Goal: Complete application form

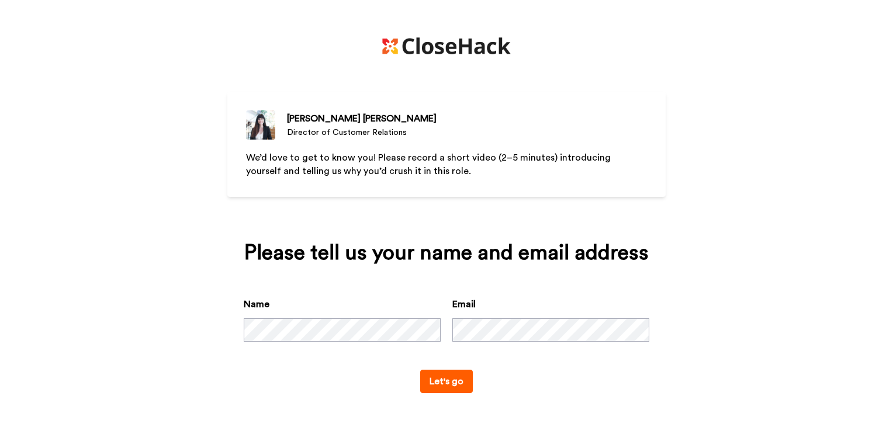
click at [450, 384] on button "Let's go" at bounding box center [446, 381] width 53 height 23
click at [441, 382] on button "Let's go" at bounding box center [446, 381] width 53 height 23
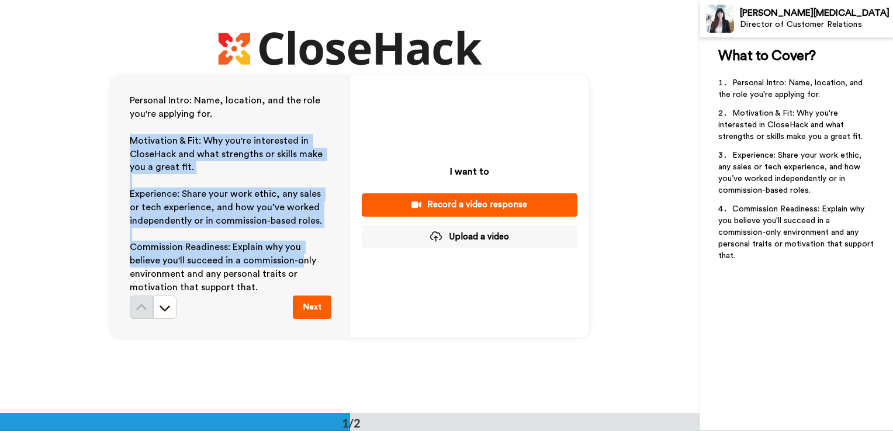
drag, startPoint x: 128, startPoint y: 144, endPoint x: 297, endPoint y: 260, distance: 204.6
click at [297, 260] on div "Personal Intro: Name, location, and the role you're applying for. ﻿ Motivation …" at bounding box center [231, 195] width 202 height 202
click at [495, 206] on div "Record a video response" at bounding box center [469, 205] width 197 height 12
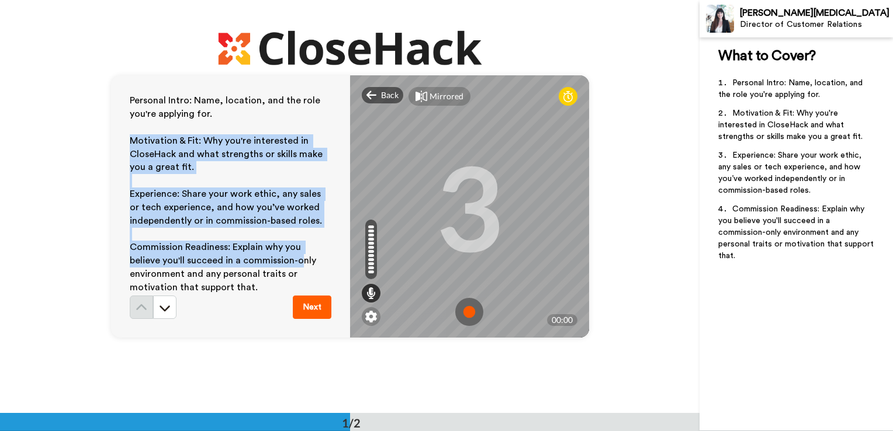
click at [470, 311] on img at bounding box center [469, 312] width 28 height 28
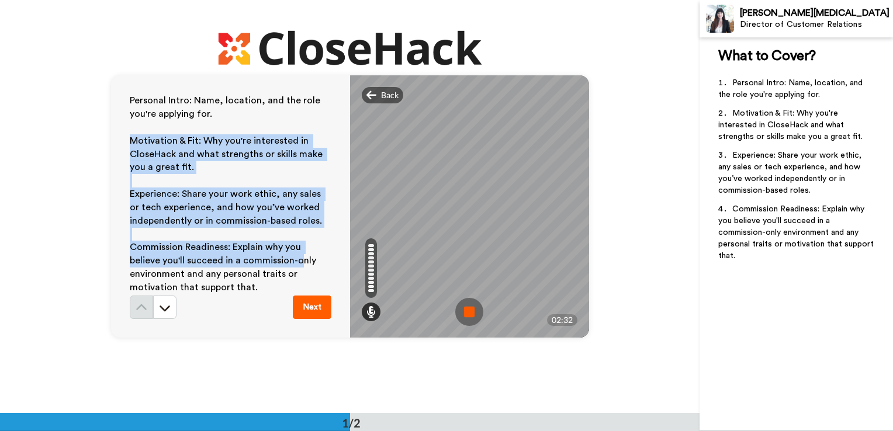
click at [455, 320] on img at bounding box center [469, 312] width 28 height 28
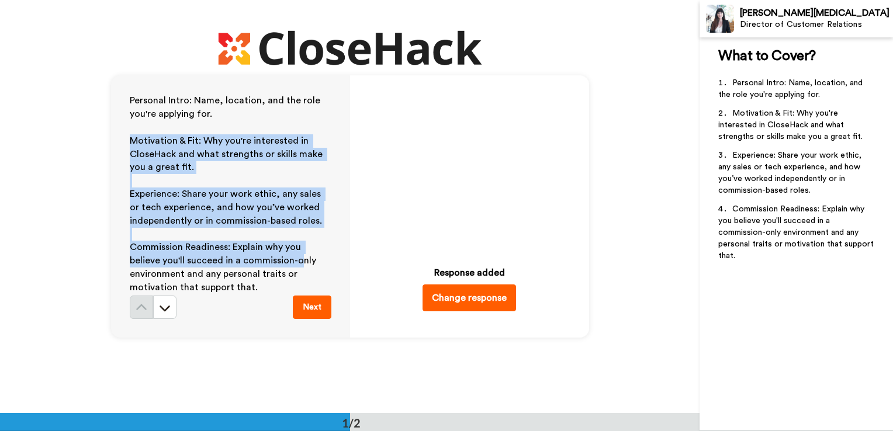
click at [475, 303] on button "Change response" at bounding box center [468, 297] width 93 height 27
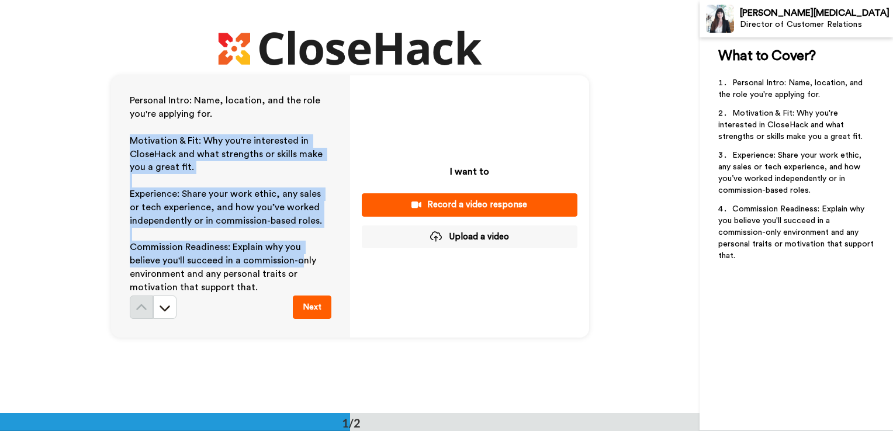
click at [478, 208] on div "Record a video response" at bounding box center [469, 205] width 197 height 12
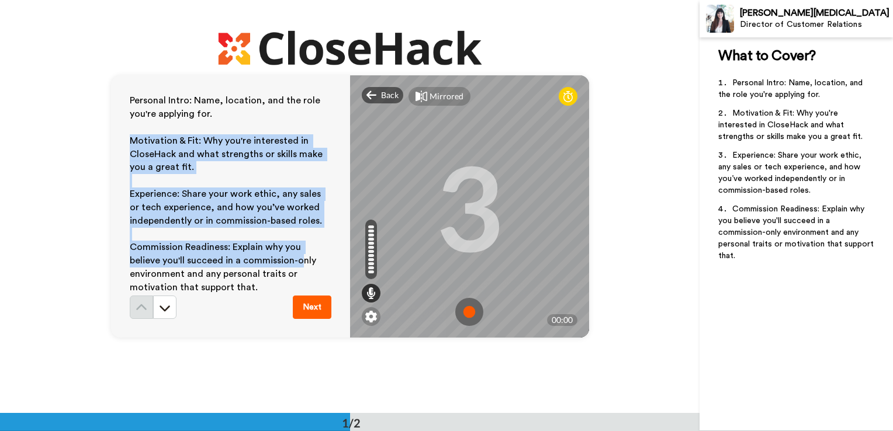
click at [468, 311] on img at bounding box center [469, 312] width 28 height 28
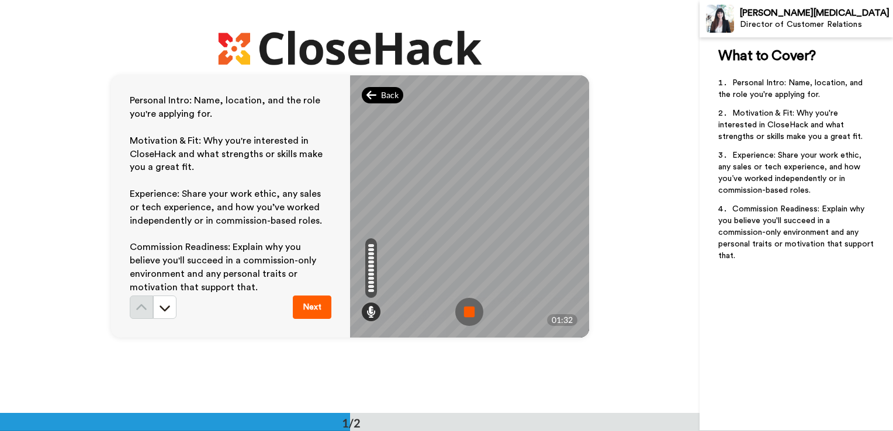
click at [370, 97] on icon at bounding box center [371, 95] width 11 height 12
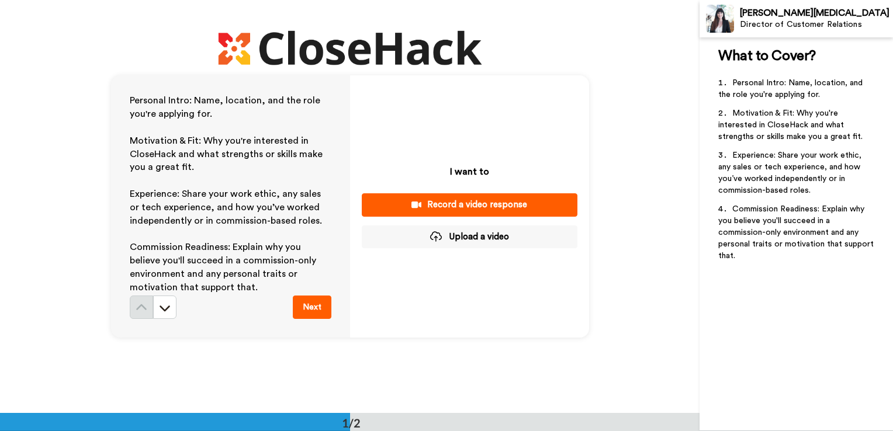
click at [465, 208] on div "Record a video response" at bounding box center [469, 205] width 197 height 12
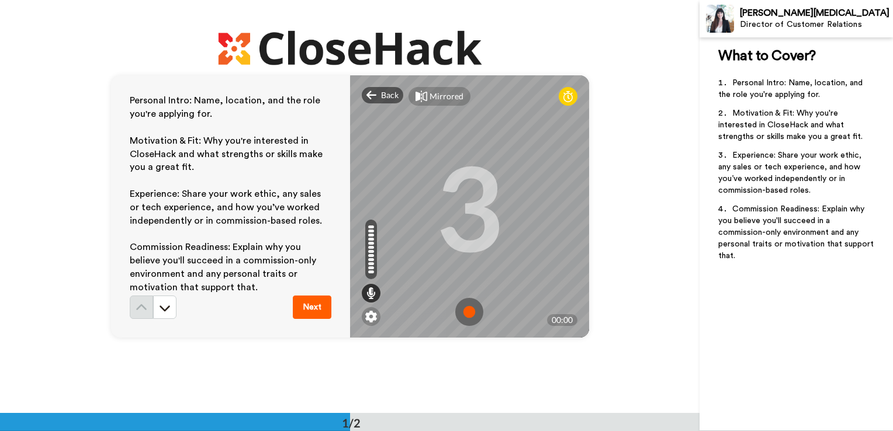
click at [498, 221] on div "3" at bounding box center [469, 207] width 68 height 88
click at [472, 312] on img at bounding box center [469, 312] width 28 height 28
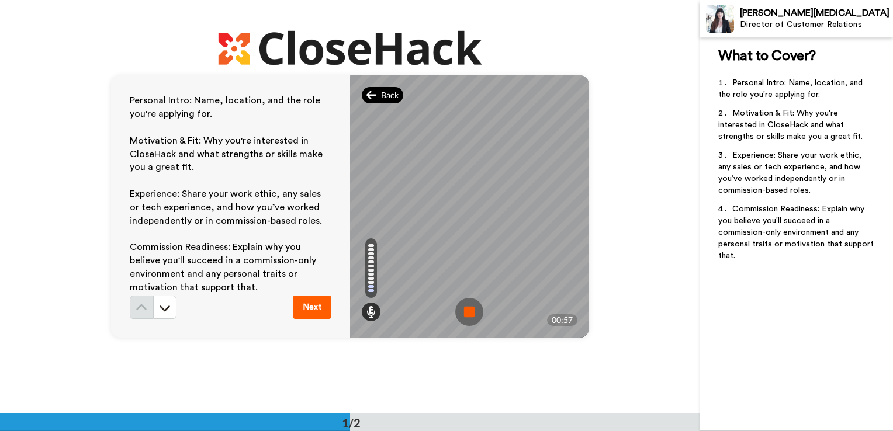
click at [388, 99] on span "Back" at bounding box center [390, 95] width 18 height 12
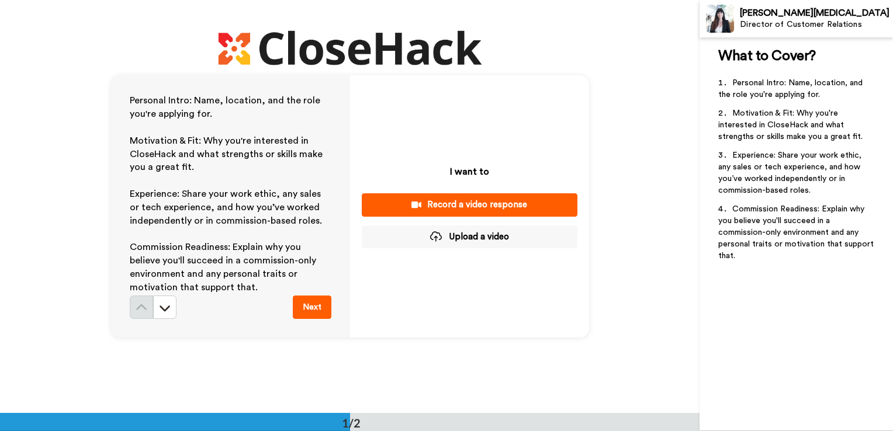
click at [512, 207] on div "Record a video response" at bounding box center [469, 205] width 197 height 12
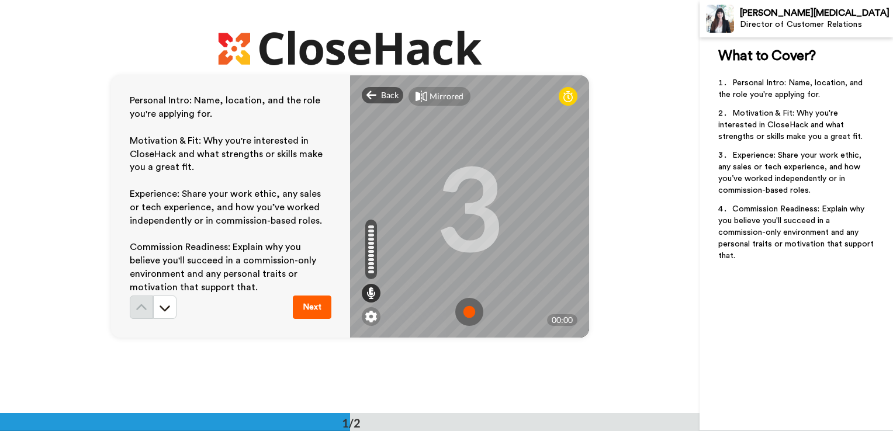
click at [459, 321] on img at bounding box center [469, 312] width 28 height 28
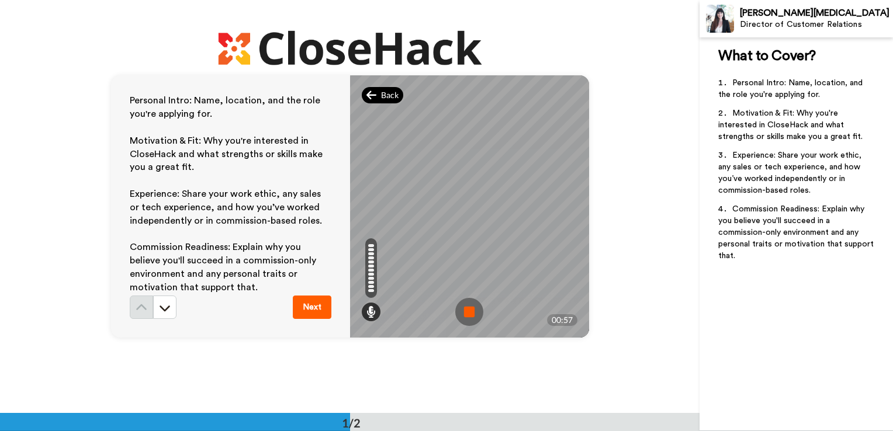
click at [392, 102] on div "Back" at bounding box center [383, 95] width 42 height 16
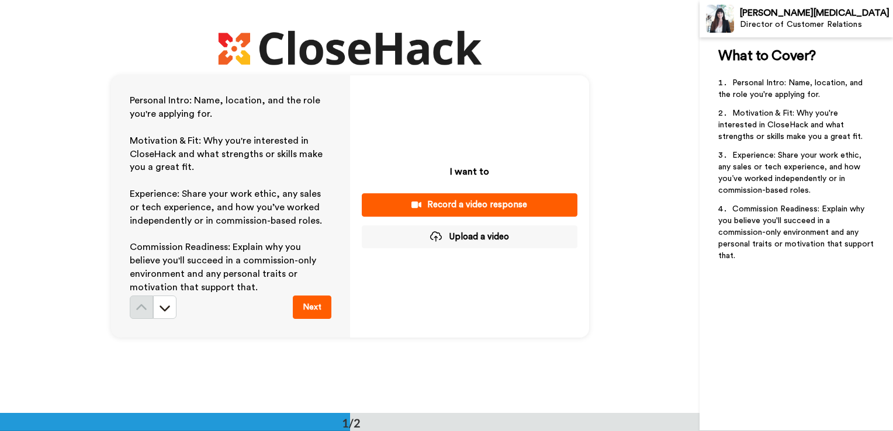
click at [491, 198] on button "Record a video response" at bounding box center [470, 204] width 216 height 23
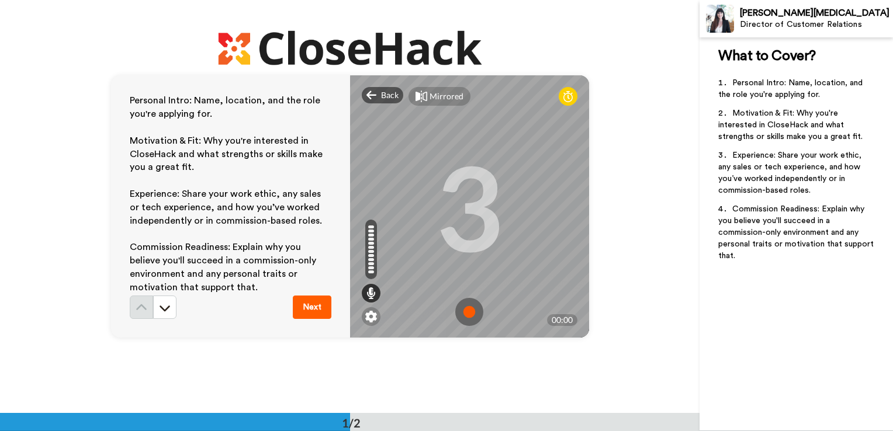
click at [478, 315] on img at bounding box center [469, 312] width 28 height 28
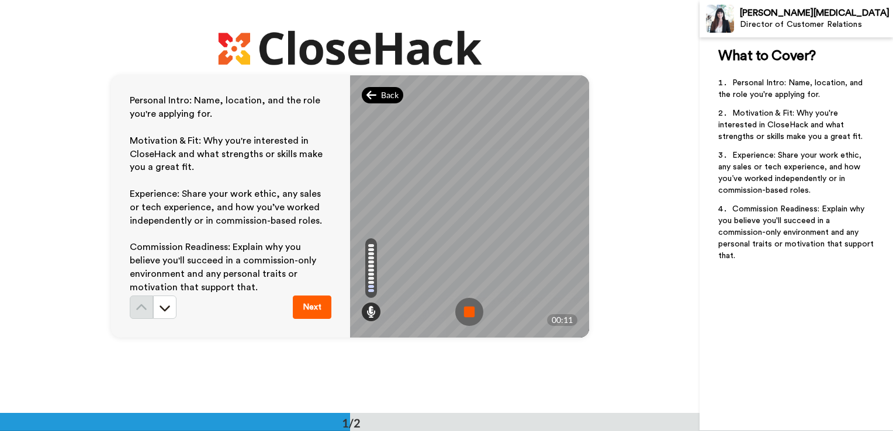
click at [369, 103] on div "Back" at bounding box center [383, 95] width 42 height 16
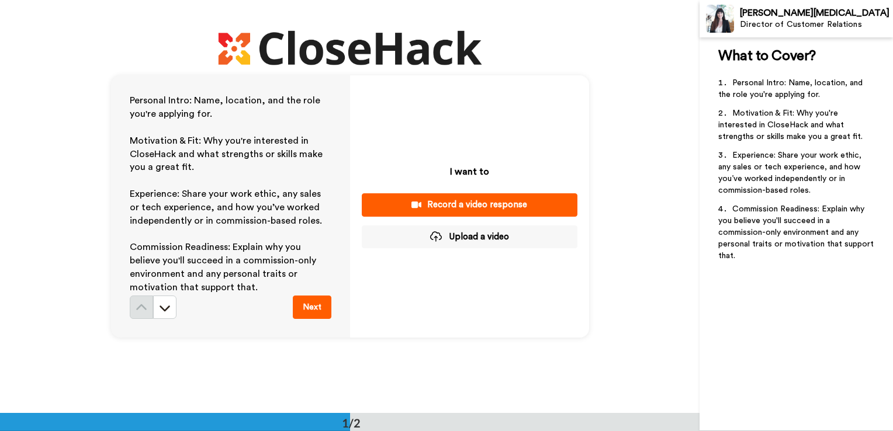
click at [451, 219] on div "I want to Record a video response Upload a video" at bounding box center [469, 206] width 239 height 262
click at [451, 209] on div "Record a video response" at bounding box center [469, 205] width 197 height 12
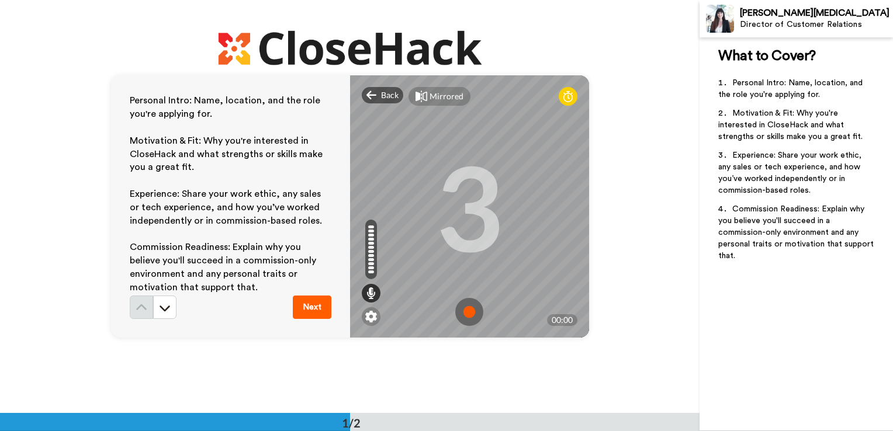
click at [475, 318] on img at bounding box center [469, 312] width 28 height 28
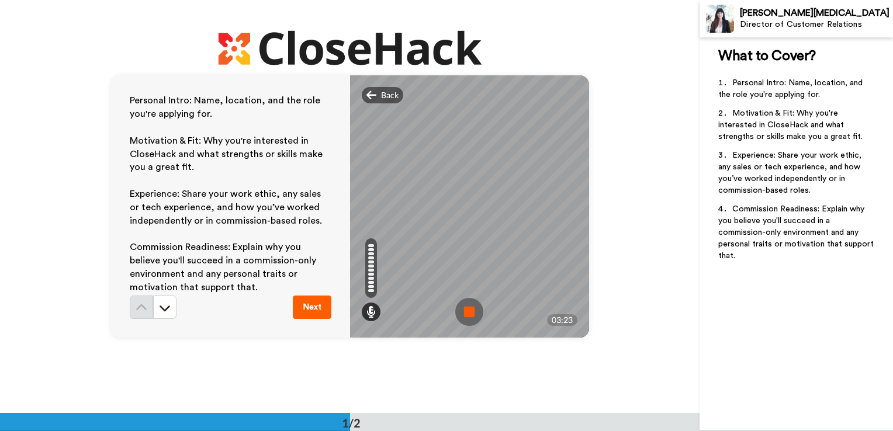
click at [467, 304] on img at bounding box center [469, 312] width 28 height 28
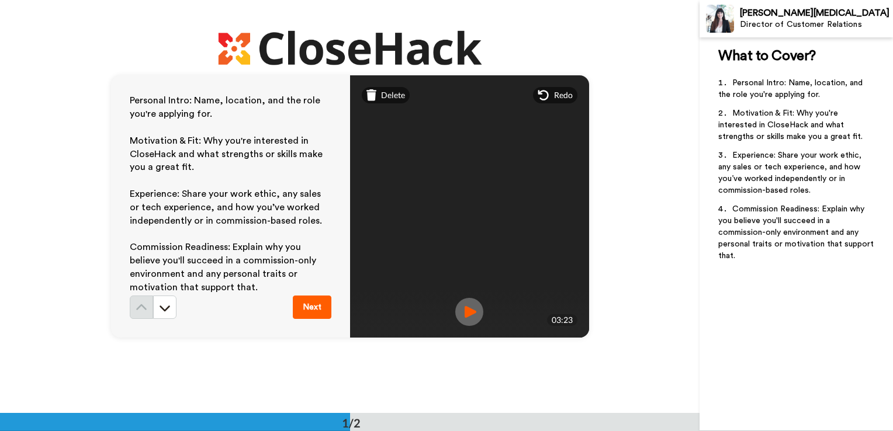
click at [473, 318] on img at bounding box center [469, 312] width 28 height 28
click at [313, 310] on button "Next" at bounding box center [312, 307] width 39 height 23
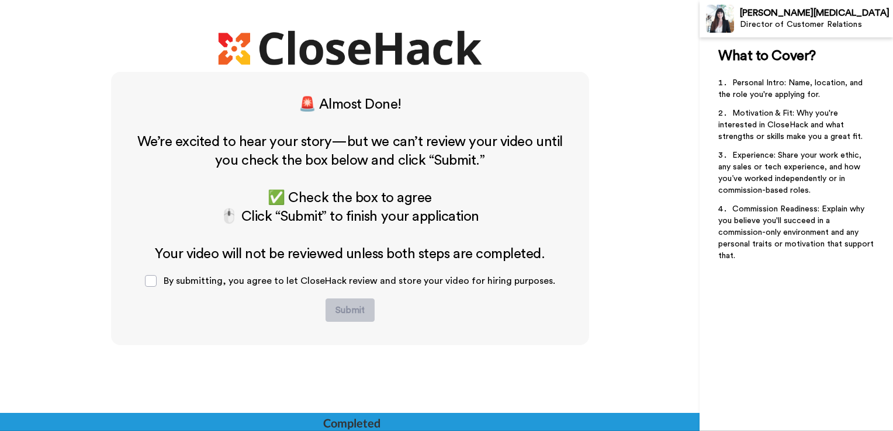
scroll to position [343, 0]
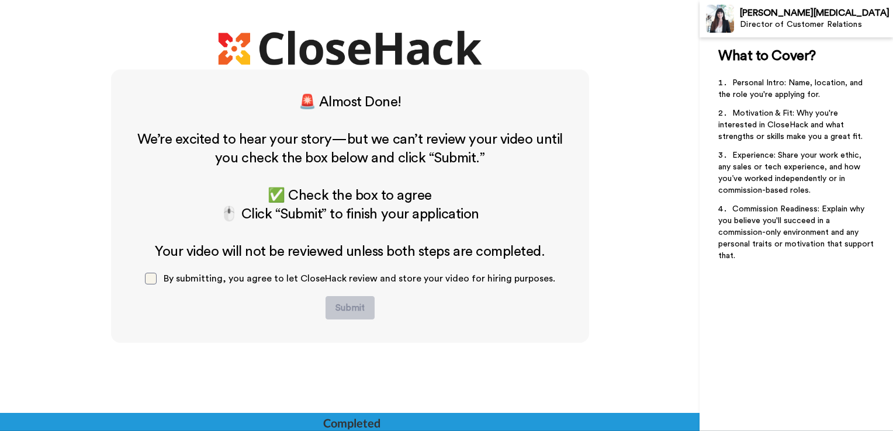
click at [156, 283] on span at bounding box center [151, 279] width 12 height 12
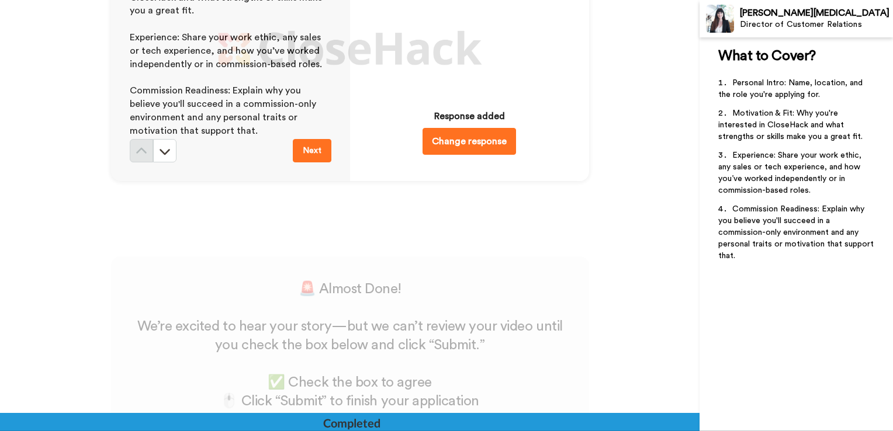
scroll to position [350, 0]
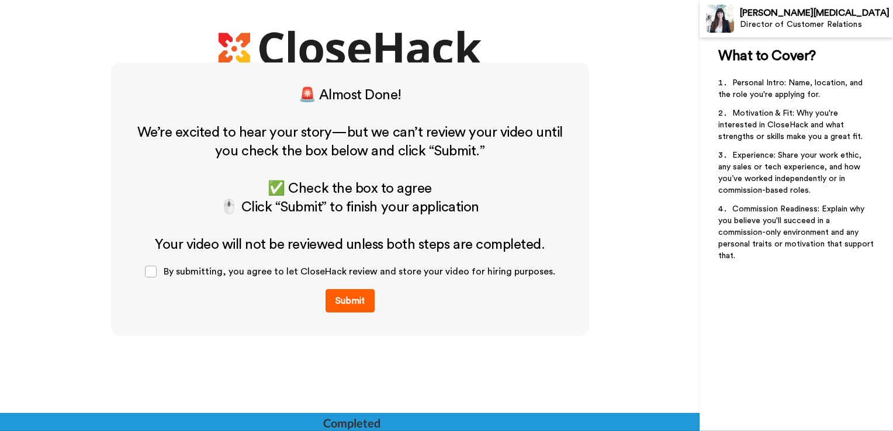
click at [355, 298] on button "Submit" at bounding box center [349, 300] width 49 height 23
